Goal: Task Accomplishment & Management: Use online tool/utility

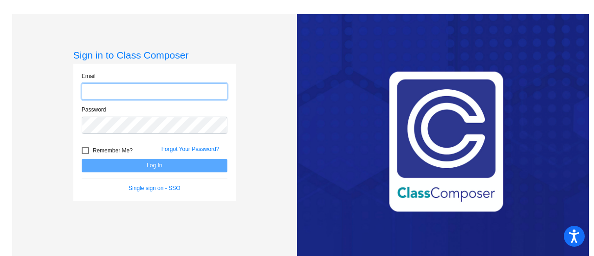
type input "stephanie.culver@lcps.org"
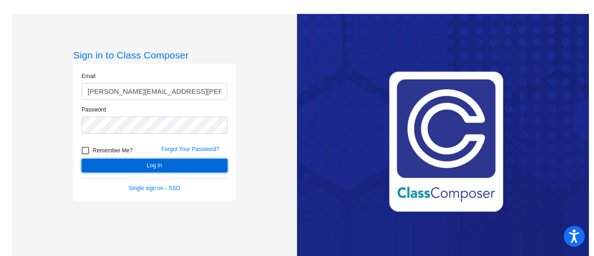
click at [147, 167] on button "Log In" at bounding box center [155, 165] width 146 height 13
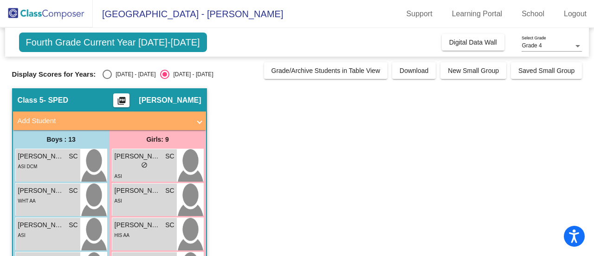
click at [109, 73] on div "Select an option" at bounding box center [107, 74] width 9 height 9
click at [107, 79] on input "2024 - 2025" at bounding box center [107, 79] width 0 height 0
radio input "true"
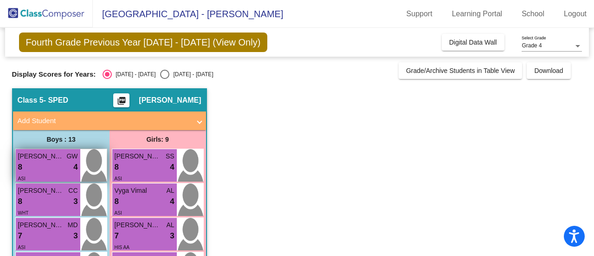
click at [56, 164] on div "8 lock do_not_disturb_alt 4" at bounding box center [48, 167] width 60 height 12
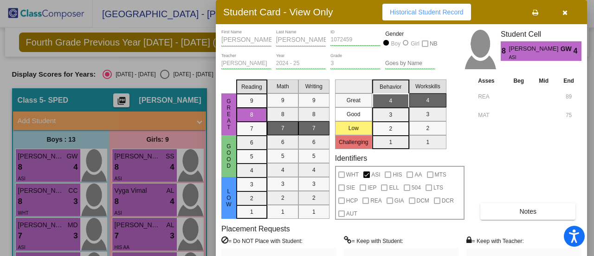
click at [44, 194] on div at bounding box center [297, 128] width 594 height 256
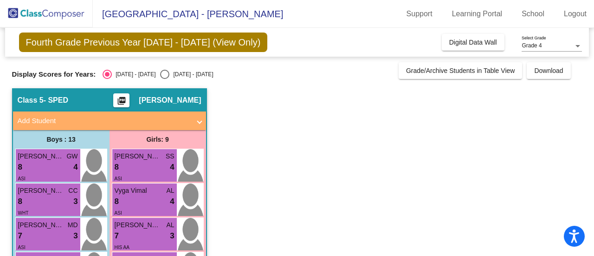
click at [44, 194] on span "Eren Alparslan" at bounding box center [41, 191] width 46 height 10
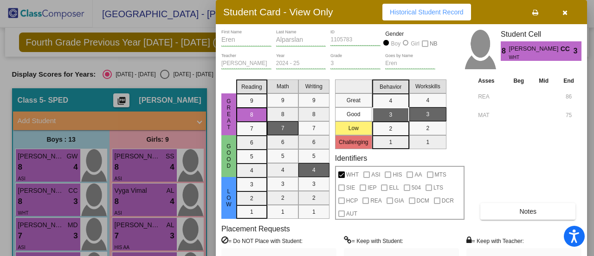
click at [36, 230] on div at bounding box center [297, 128] width 594 height 256
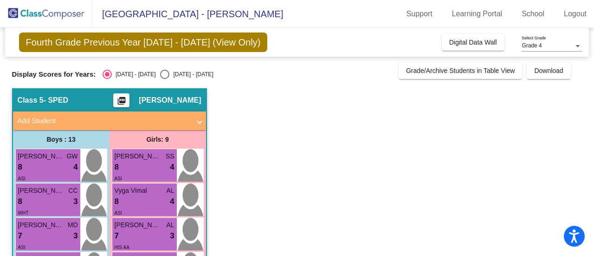
click at [36, 230] on div "7 lock do_not_disturb_alt 3" at bounding box center [48, 236] width 60 height 12
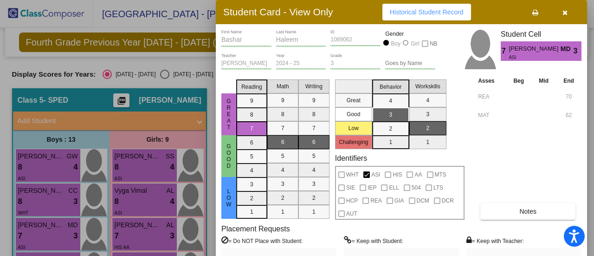
click at [36, 230] on div at bounding box center [297, 128] width 594 height 256
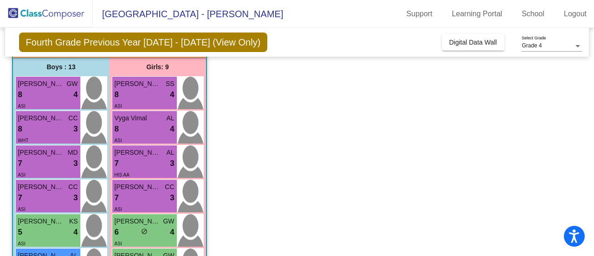
scroll to position [73, 0]
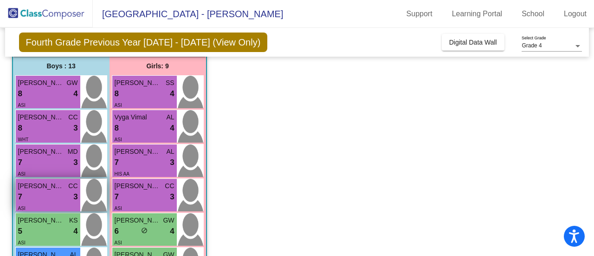
click at [42, 200] on div "7 lock do_not_disturb_alt 3" at bounding box center [48, 197] width 60 height 12
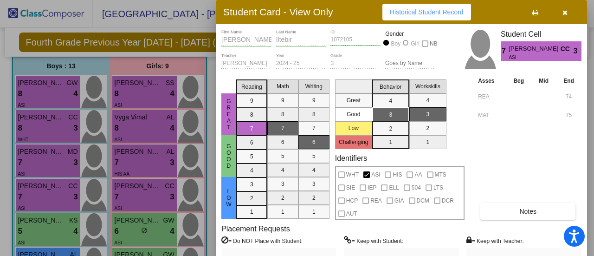
click at [58, 225] on div at bounding box center [297, 128] width 594 height 256
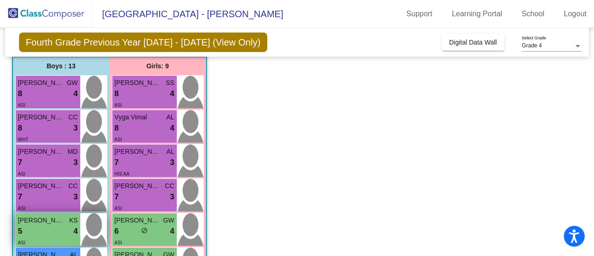
click at [49, 237] on div "ASI" at bounding box center [48, 242] width 60 height 10
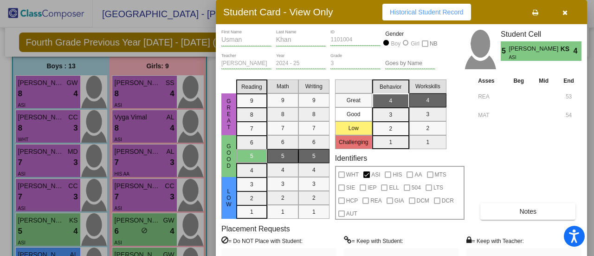
click at [166, 151] on div at bounding box center [297, 128] width 594 height 256
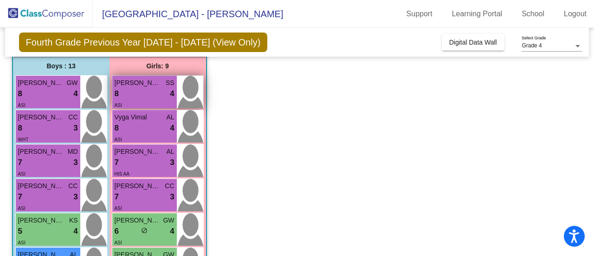
click at [148, 89] on div "8 lock do_not_disturb_alt 4" at bounding box center [145, 94] width 60 height 12
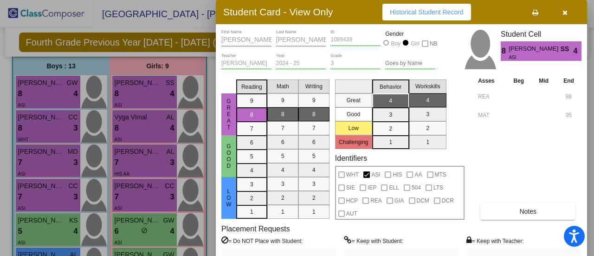
click at [155, 110] on div at bounding box center [297, 128] width 594 height 256
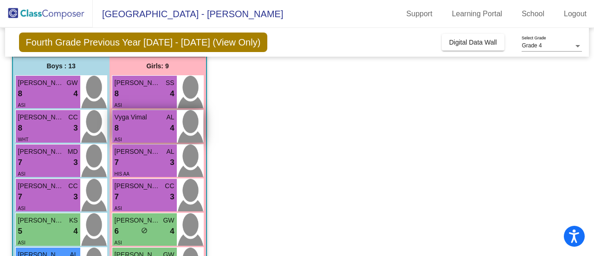
click at [150, 132] on div "8 lock do_not_disturb_alt 4" at bounding box center [145, 128] width 60 height 12
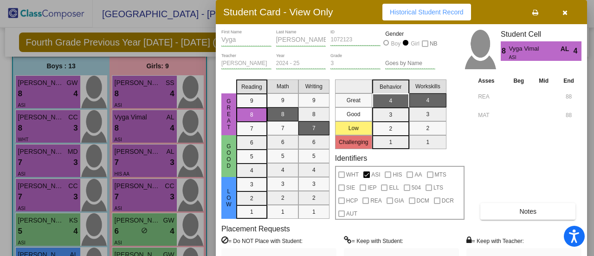
click at [145, 160] on div at bounding box center [297, 128] width 594 height 256
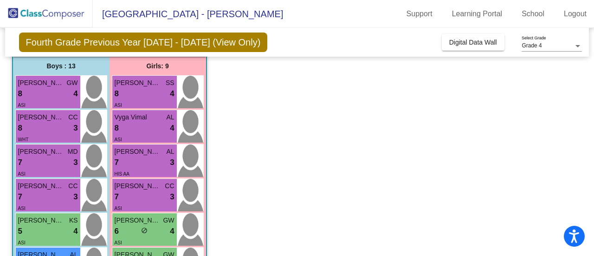
click at [143, 164] on div "7 lock do_not_disturb_alt 3" at bounding box center [145, 162] width 60 height 12
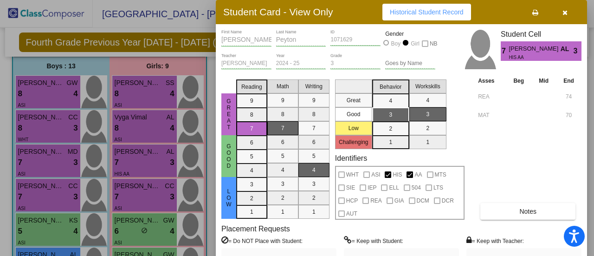
click at [142, 199] on div at bounding box center [297, 128] width 594 height 256
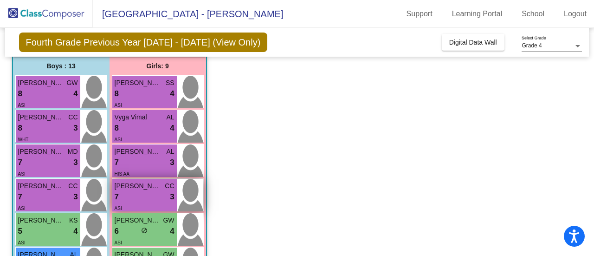
click at [138, 207] on div "ASI" at bounding box center [145, 208] width 60 height 10
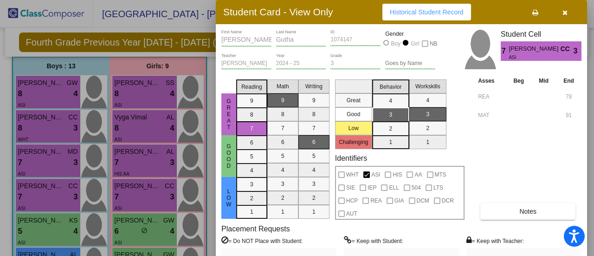
click at [150, 208] on div at bounding box center [297, 128] width 594 height 256
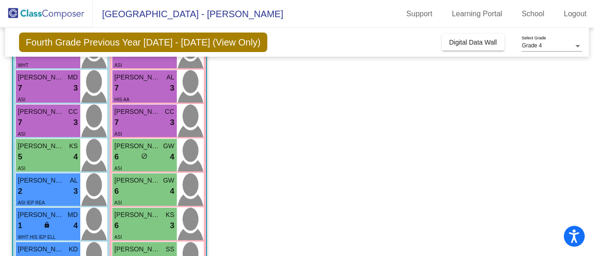
scroll to position [158, 0]
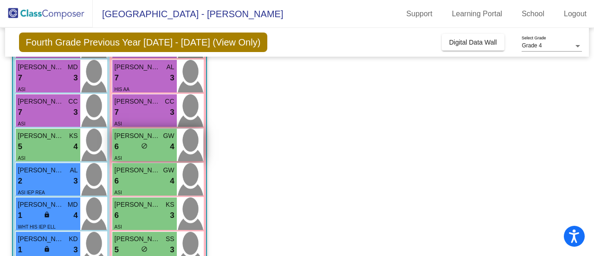
click at [140, 154] on div "ASI" at bounding box center [145, 158] width 60 height 10
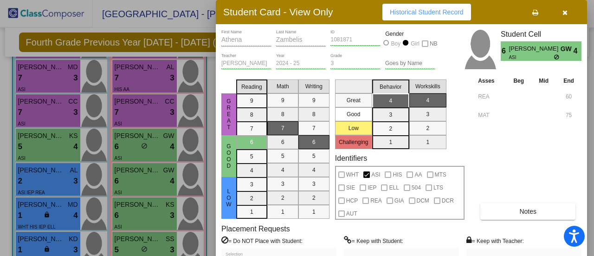
click at [152, 145] on div at bounding box center [297, 128] width 594 height 256
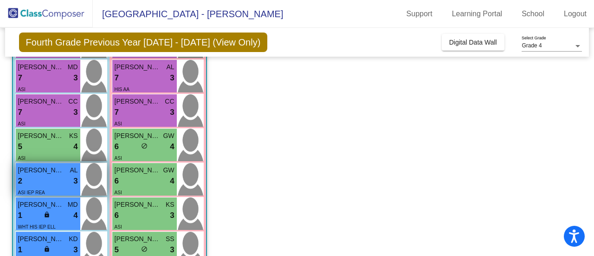
click at [48, 187] on div "ASI IEP REA" at bounding box center [48, 192] width 60 height 10
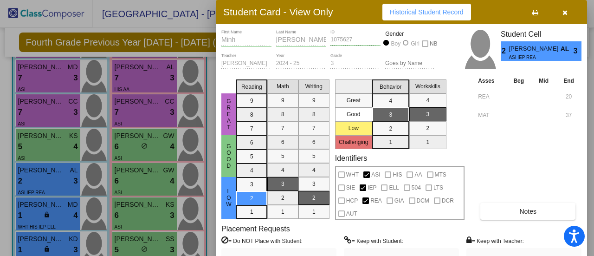
click at [140, 194] on div at bounding box center [297, 128] width 594 height 256
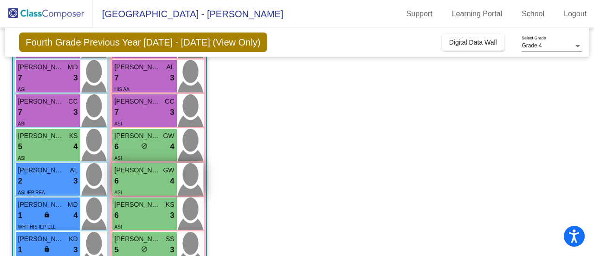
click at [141, 185] on div "6 lock do_not_disturb_alt 4" at bounding box center [145, 181] width 60 height 12
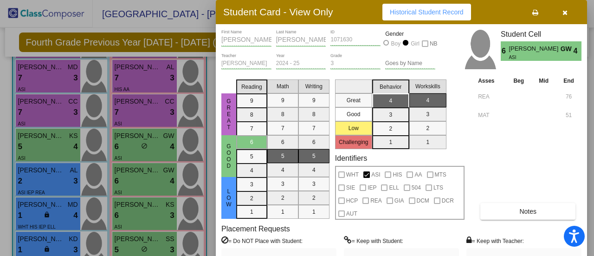
click at [154, 176] on div at bounding box center [297, 128] width 594 height 256
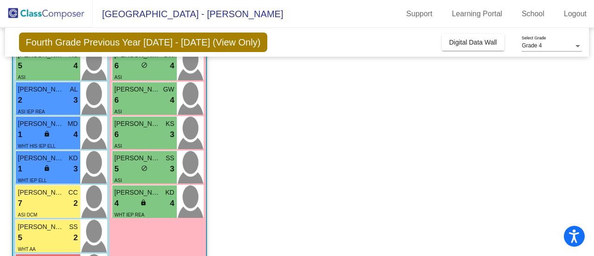
scroll to position [242, 0]
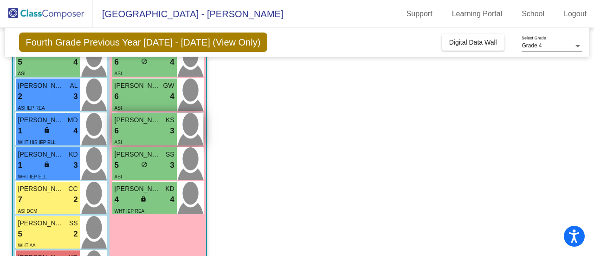
click at [148, 141] on div "ASI" at bounding box center [145, 142] width 60 height 10
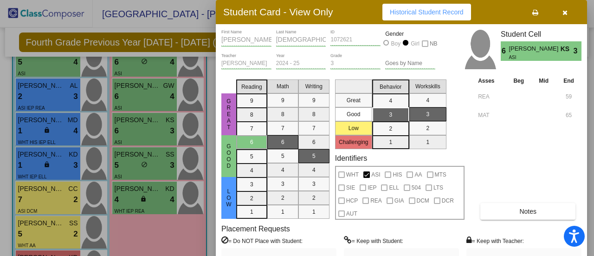
click at [58, 133] on div at bounding box center [297, 128] width 594 height 256
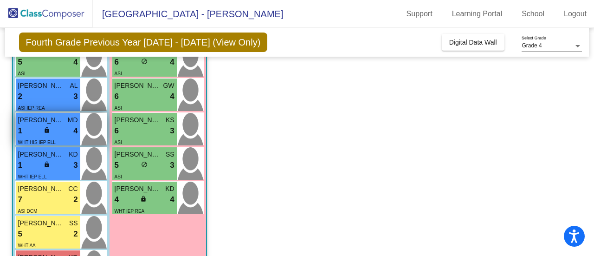
click at [56, 138] on div "WHT HIS IEP ELL" at bounding box center [48, 142] width 60 height 10
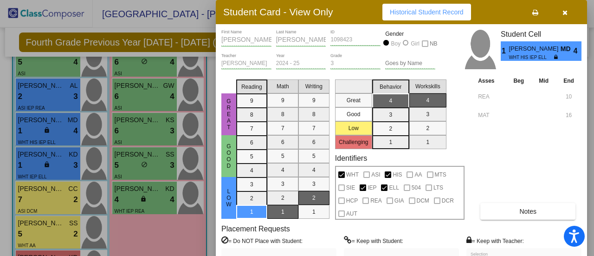
click at [60, 168] on div at bounding box center [297, 128] width 594 height 256
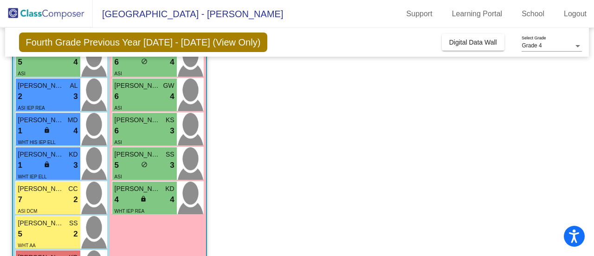
click at [55, 166] on div "1 lock do_not_disturb_alt 3" at bounding box center [48, 165] width 60 height 12
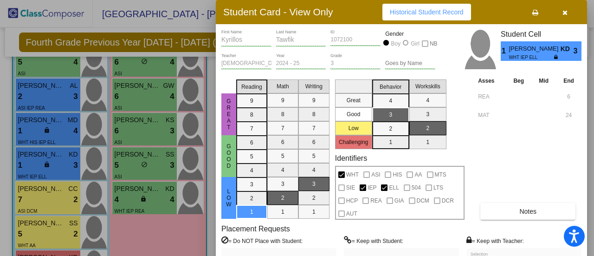
click at [131, 171] on div at bounding box center [297, 128] width 594 height 256
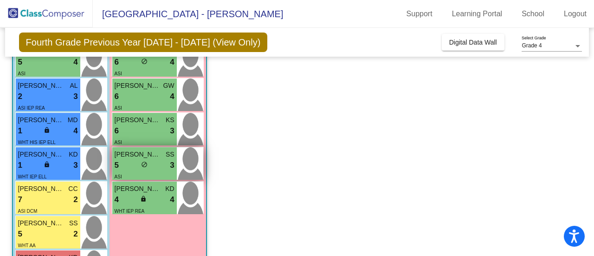
click at [136, 169] on div "5 lock do_not_disturb_alt 3" at bounding box center [145, 165] width 60 height 12
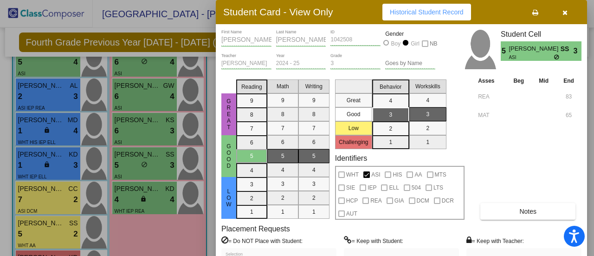
click at [136, 197] on div at bounding box center [297, 128] width 594 height 256
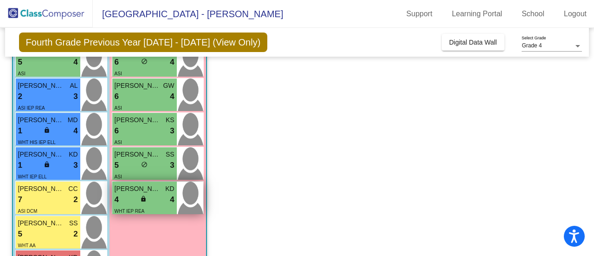
click at [136, 196] on div "4 lock do_not_disturb_alt 4" at bounding box center [145, 199] width 60 height 12
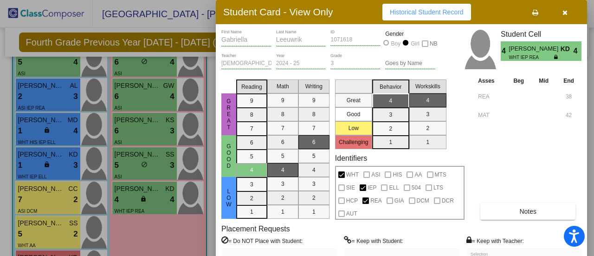
click at [64, 204] on div at bounding box center [297, 128] width 594 height 256
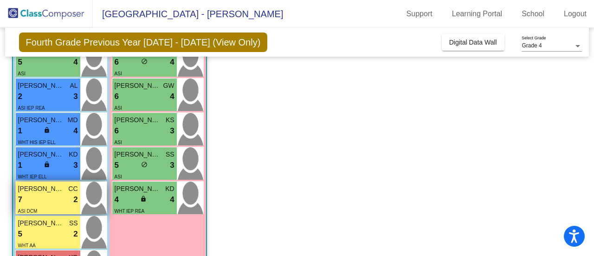
click at [51, 202] on div "7 lock do_not_disturb_alt 2" at bounding box center [48, 199] width 60 height 12
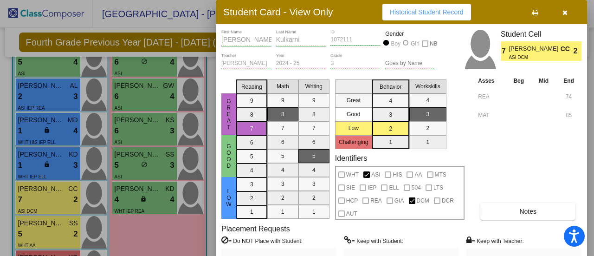
click at [117, 214] on div at bounding box center [297, 128] width 594 height 256
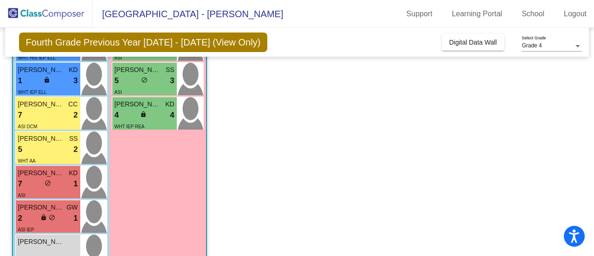
scroll to position [347, 0]
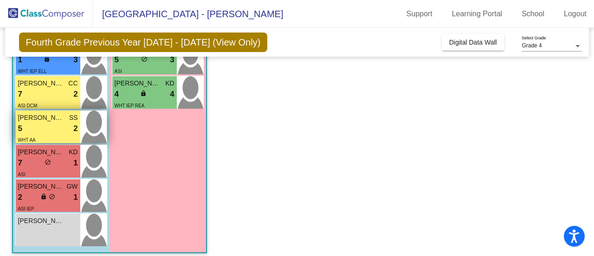
click at [49, 133] on div "5 lock do_not_disturb_alt 2" at bounding box center [48, 128] width 60 height 12
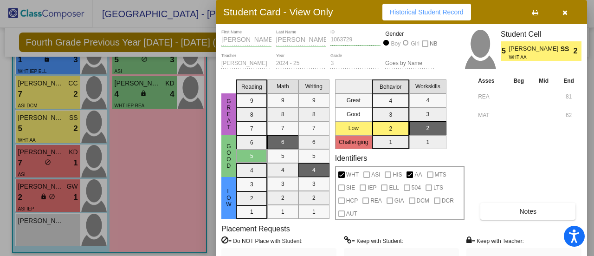
click at [34, 165] on div at bounding box center [297, 128] width 594 height 256
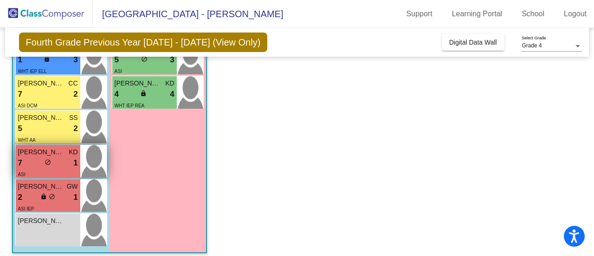
click at [29, 165] on div "7 lock do_not_disturb_alt 1" at bounding box center [48, 163] width 60 height 12
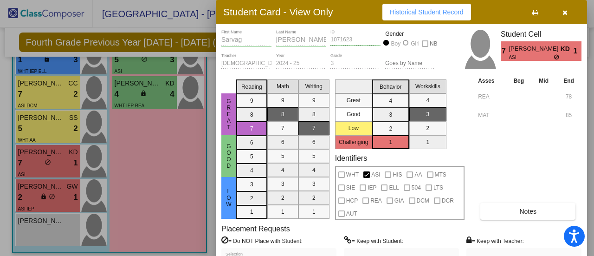
click at [35, 200] on div at bounding box center [297, 128] width 594 height 256
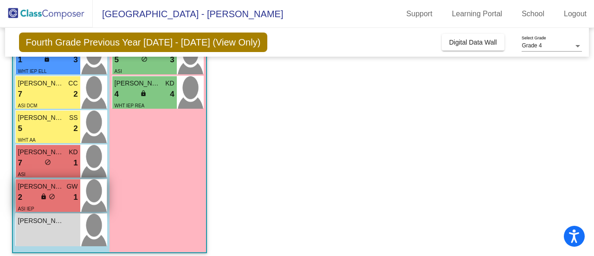
click at [32, 201] on div "2 lock do_not_disturb_alt 1" at bounding box center [48, 197] width 60 height 12
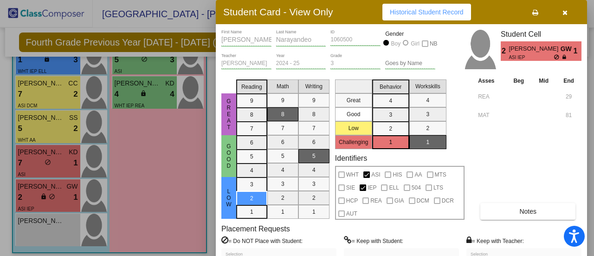
click at [28, 193] on div at bounding box center [297, 128] width 594 height 256
